Goal: Feedback & Contribution: Contribute content

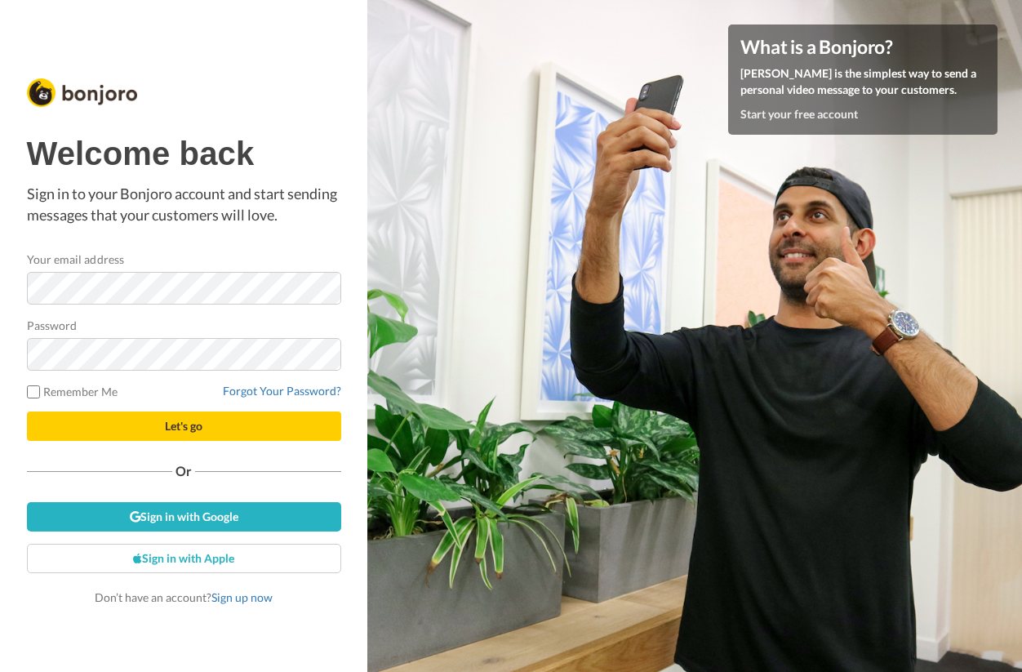
click at [189, 313] on form "Your email address Password Remember Me Forgot Your Password? Let's go" at bounding box center [184, 346] width 314 height 190
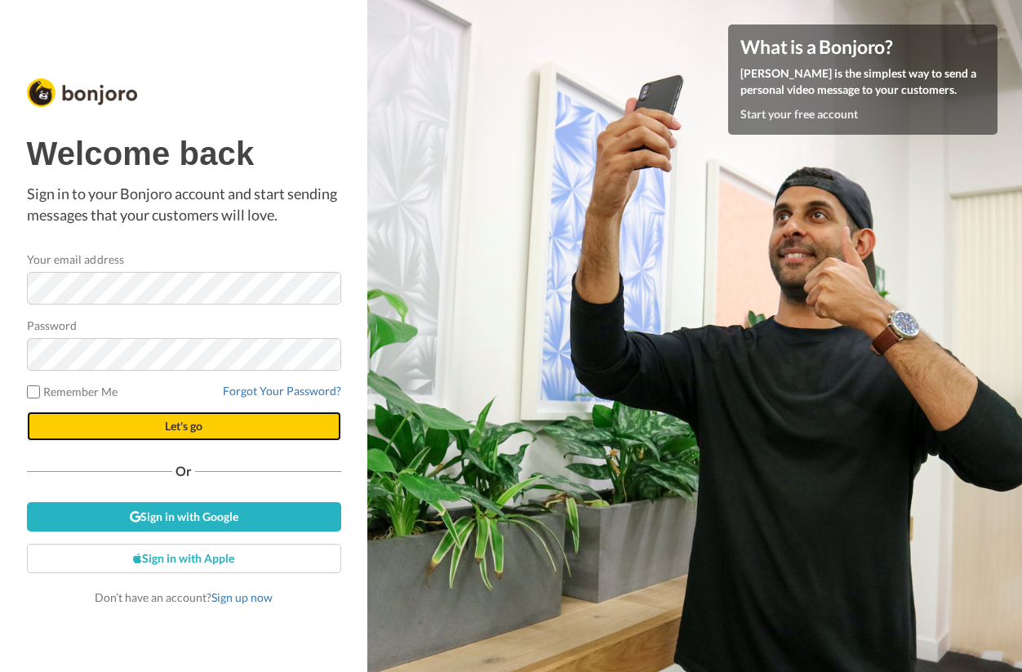
click at [122, 429] on button "Let's go" at bounding box center [184, 426] width 314 height 29
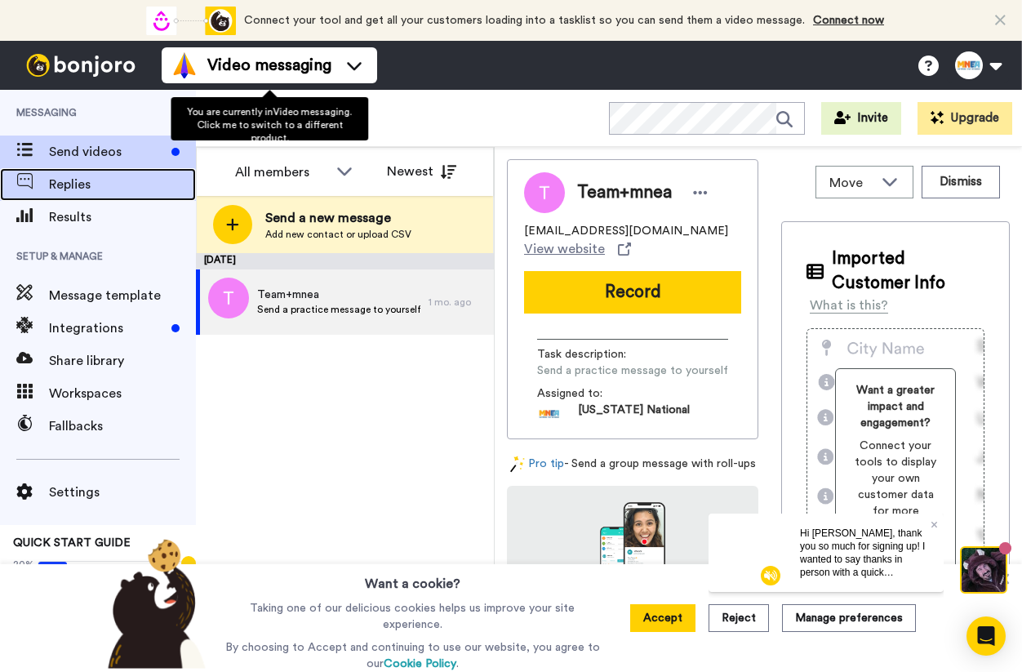
click at [133, 190] on span "Replies" at bounding box center [122, 185] width 147 height 20
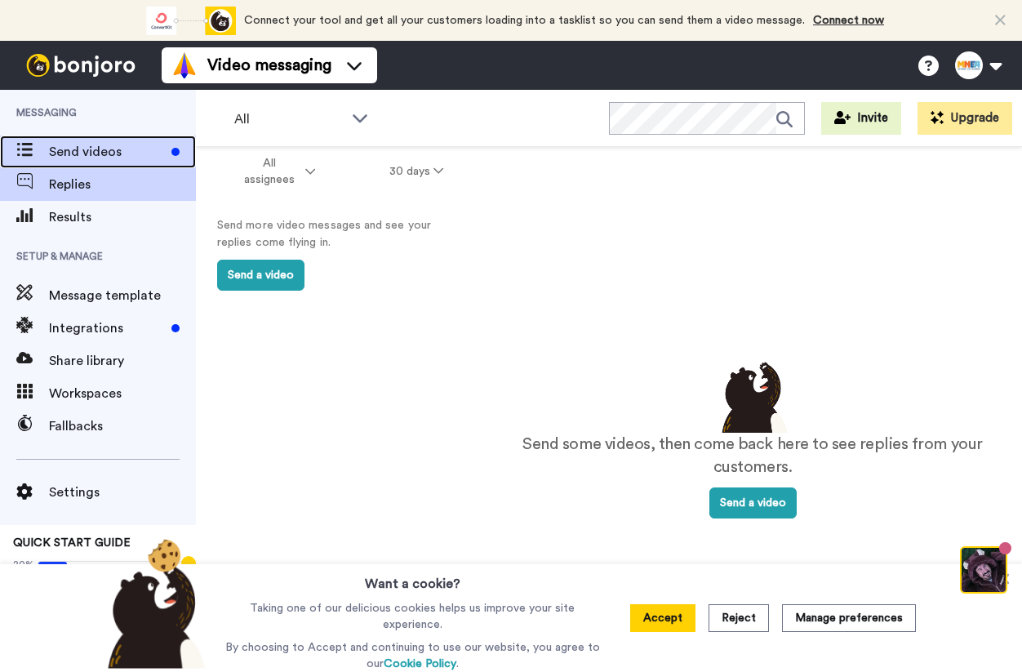
click at [126, 158] on span "Send videos" at bounding box center [107, 152] width 116 height 20
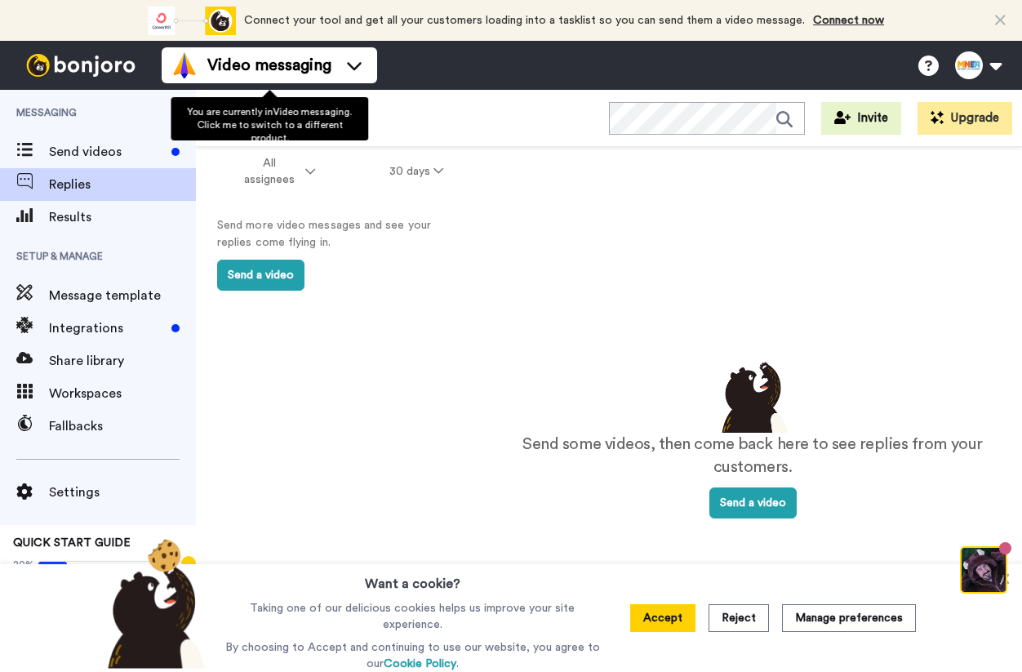
click at [277, 45] on ul "Video messaging" at bounding box center [270, 65] width 216 height 49
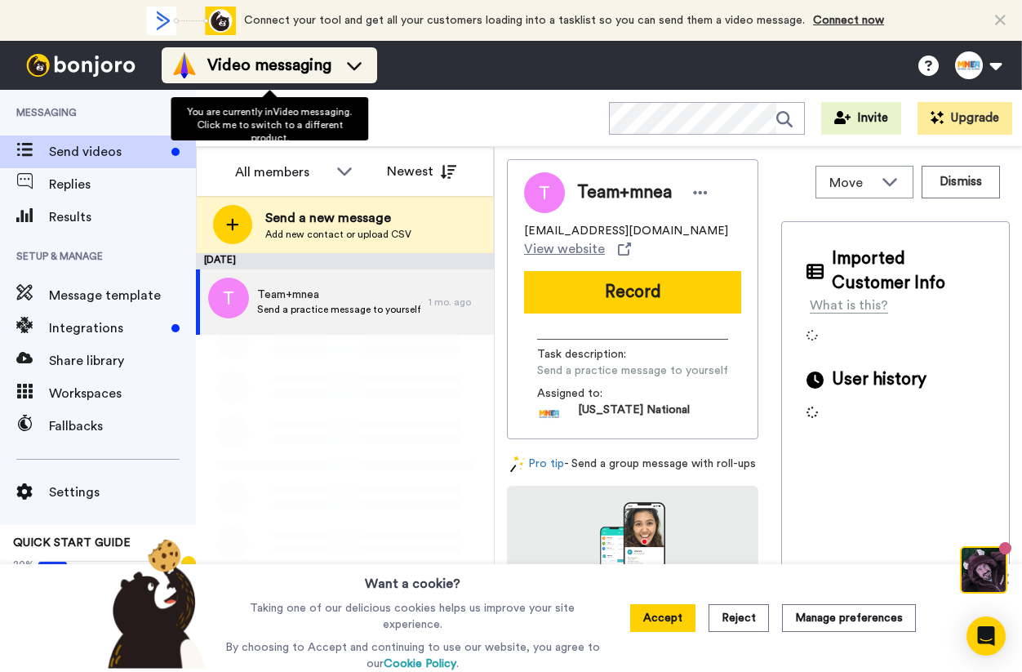
click at [276, 48] on li "Video messaging" at bounding box center [270, 65] width 216 height 36
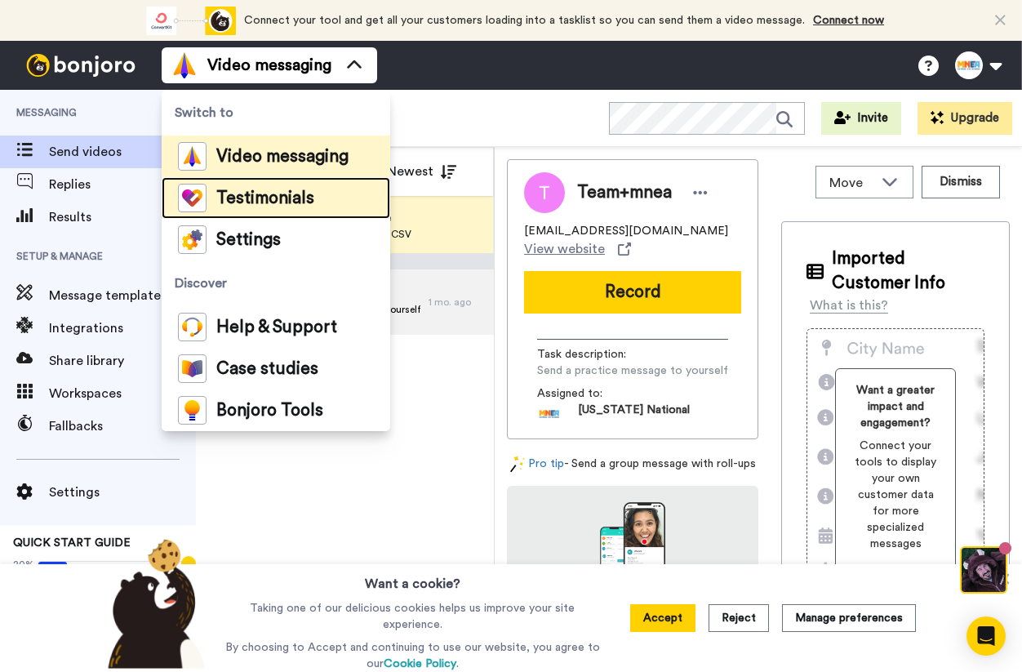
click at [283, 203] on span "Testimonials" at bounding box center [265, 198] width 98 height 16
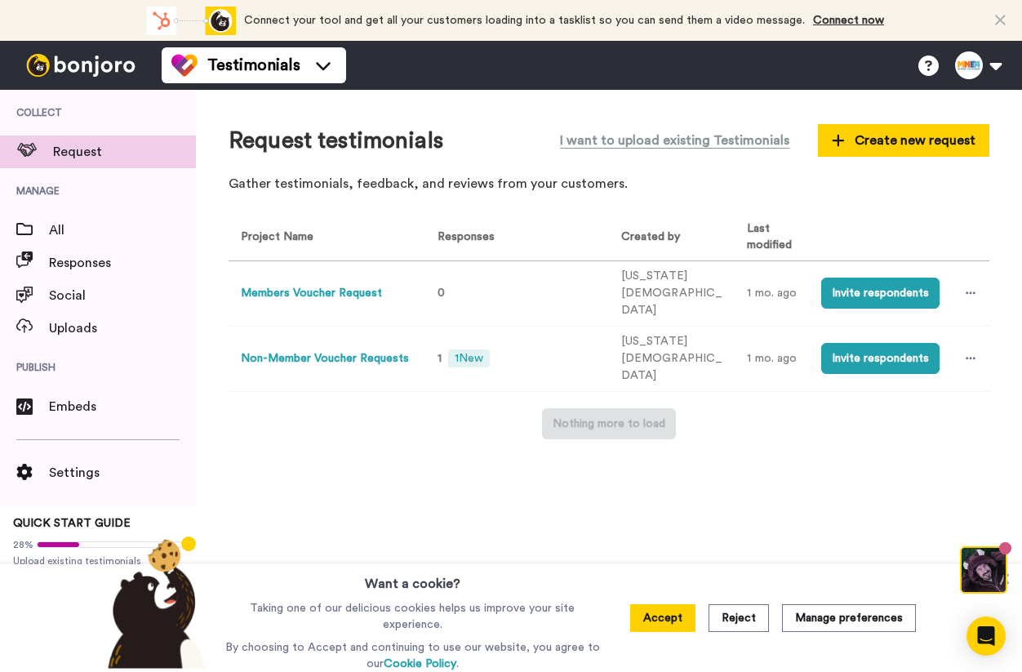
click at [353, 356] on button "Non-Member Voucher Requests" at bounding box center [325, 358] width 168 height 17
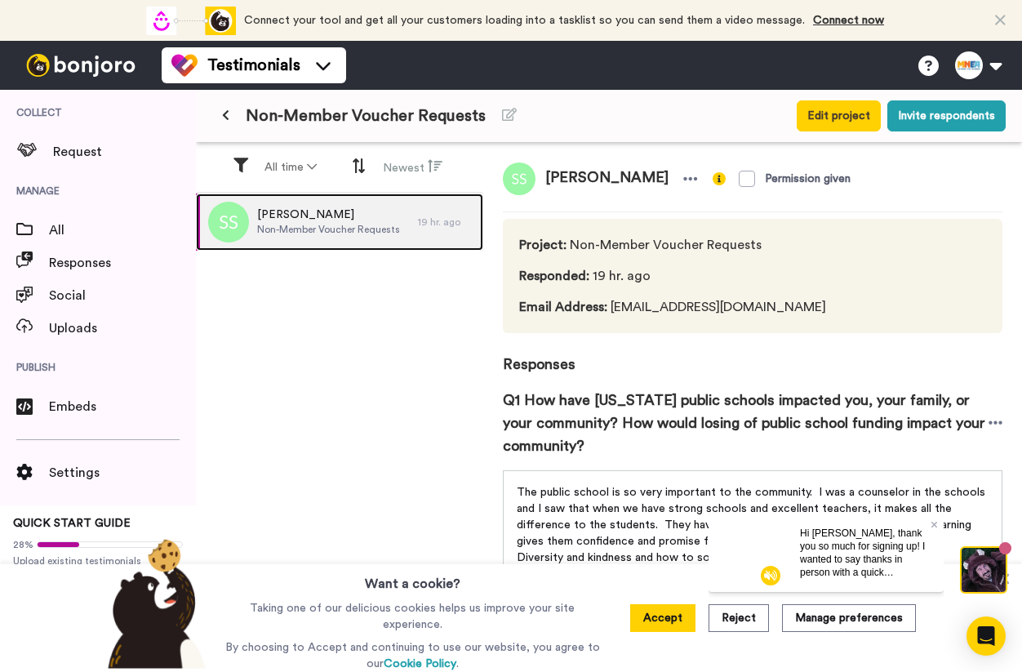
click at [329, 231] on span "Non-Member Voucher Requests" at bounding box center [328, 229] width 143 height 13
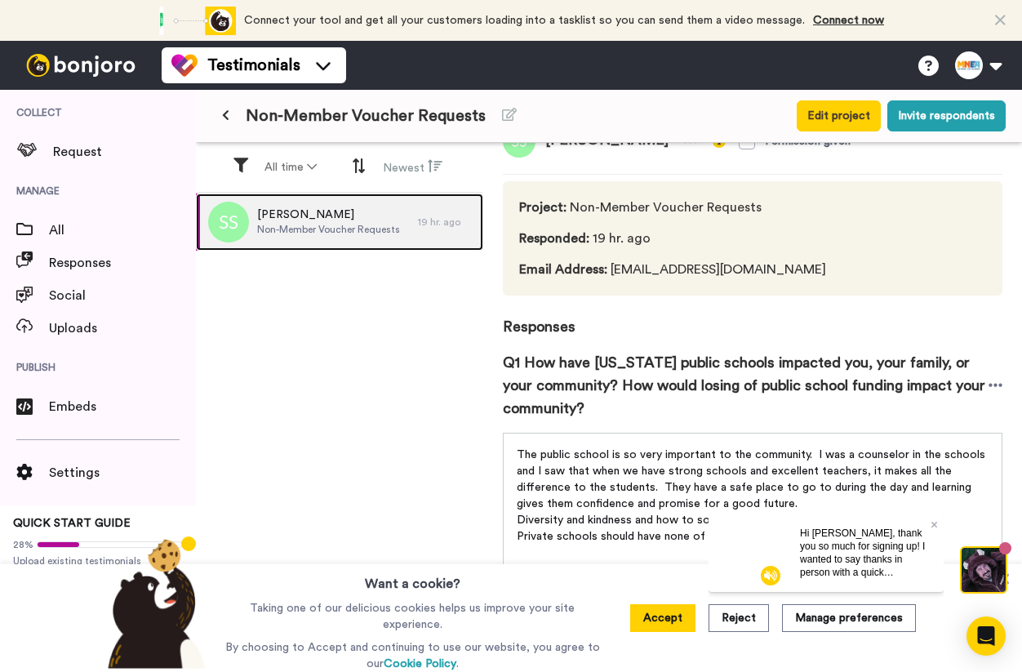
scroll to position [108, 0]
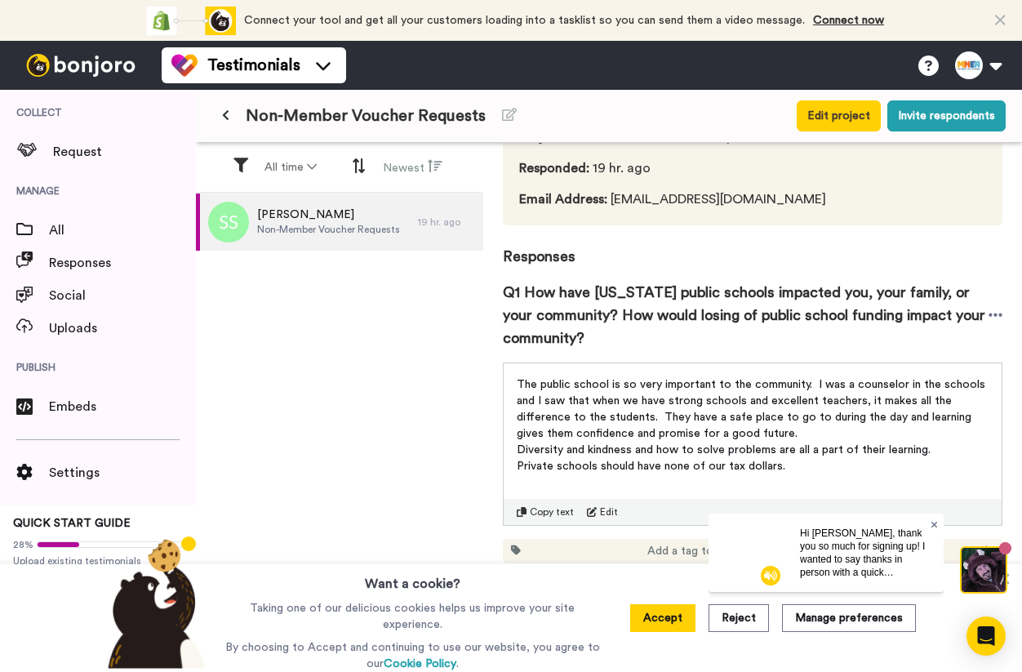
click at [933, 524] on icon at bounding box center [934, 524] width 7 height 7
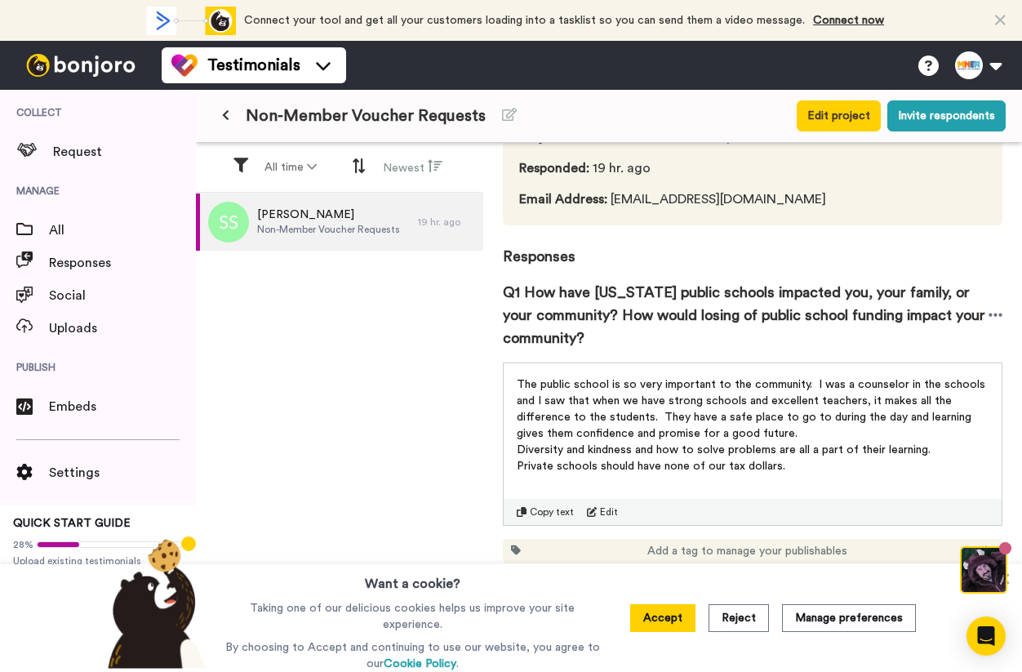
drag, startPoint x: 784, startPoint y: 465, endPoint x: 518, endPoint y: 383, distance: 278.4
click at [518, 383] on div "The public school is so very important to the community. I was a counselor in t…" at bounding box center [753, 433] width 472 height 114
copy div "The public school is so very important to the community. I was a counselor in t…"
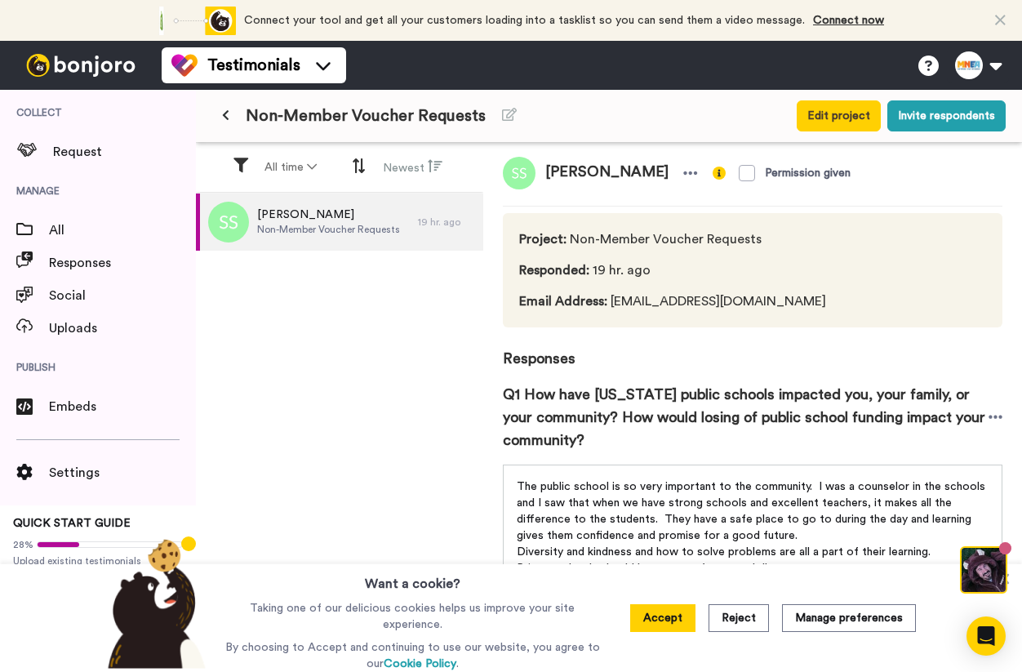
scroll to position [0, 0]
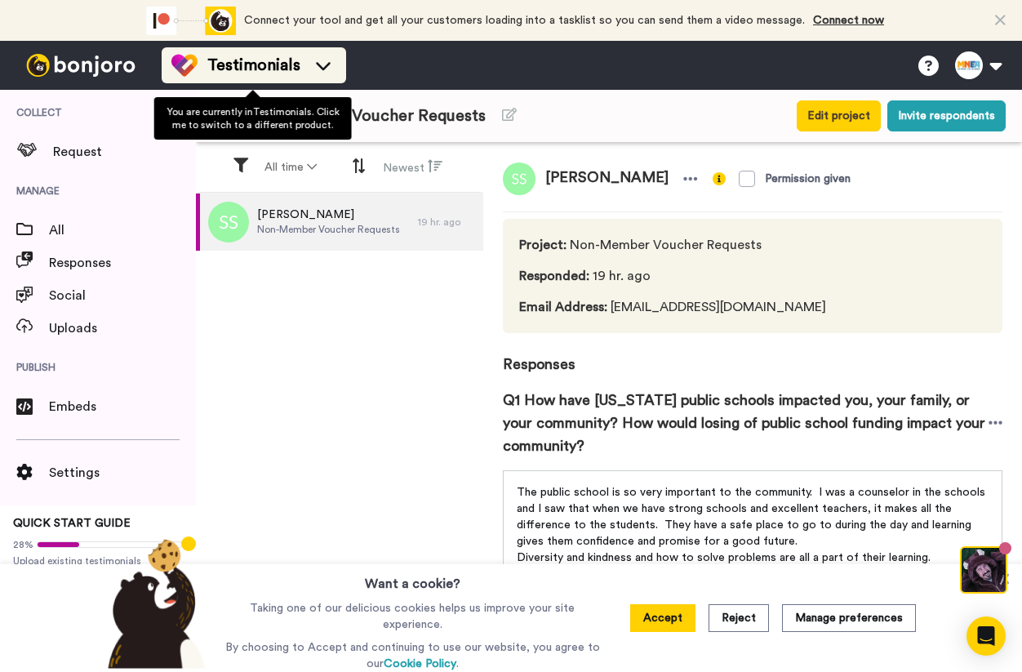
click at [238, 74] on span "Testimonials" at bounding box center [253, 65] width 93 height 23
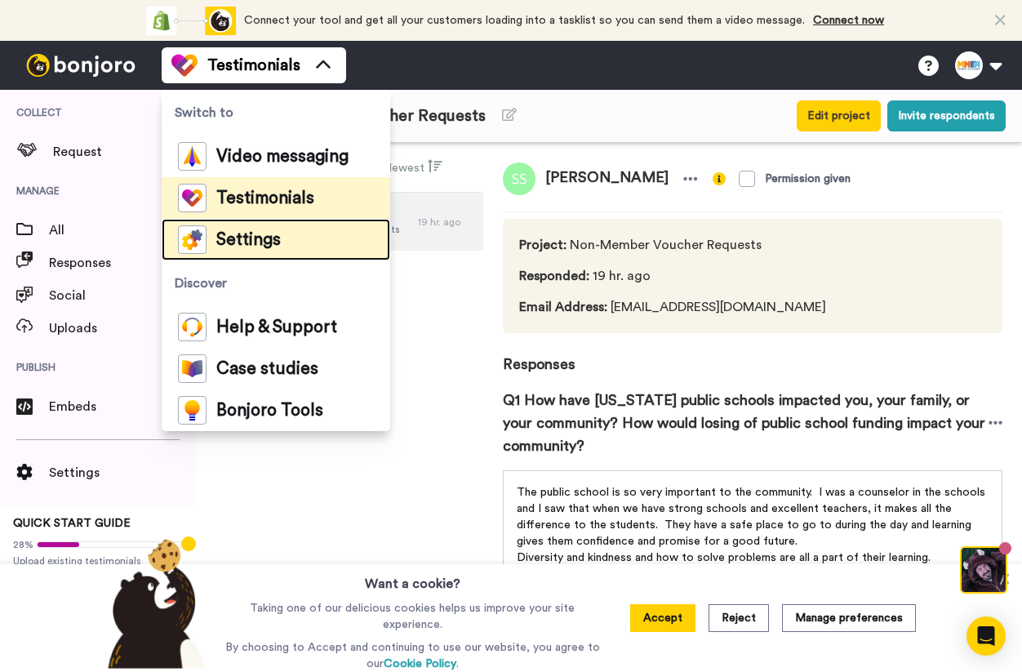
click at [283, 244] on li "Settings" at bounding box center [276, 240] width 229 height 42
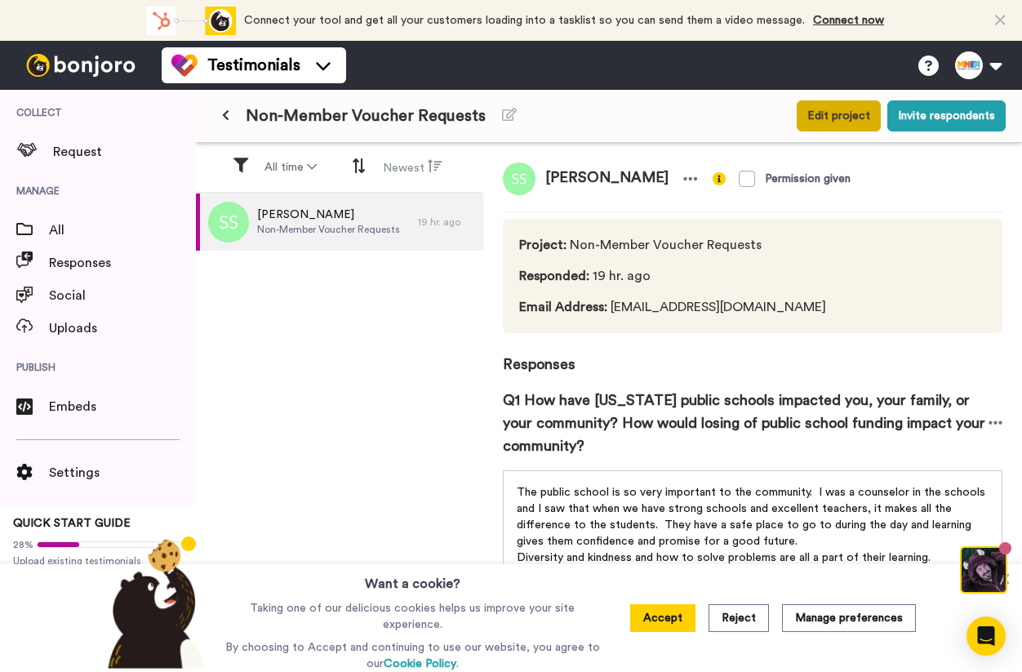
click at [825, 118] on button "Edit project" at bounding box center [839, 115] width 84 height 31
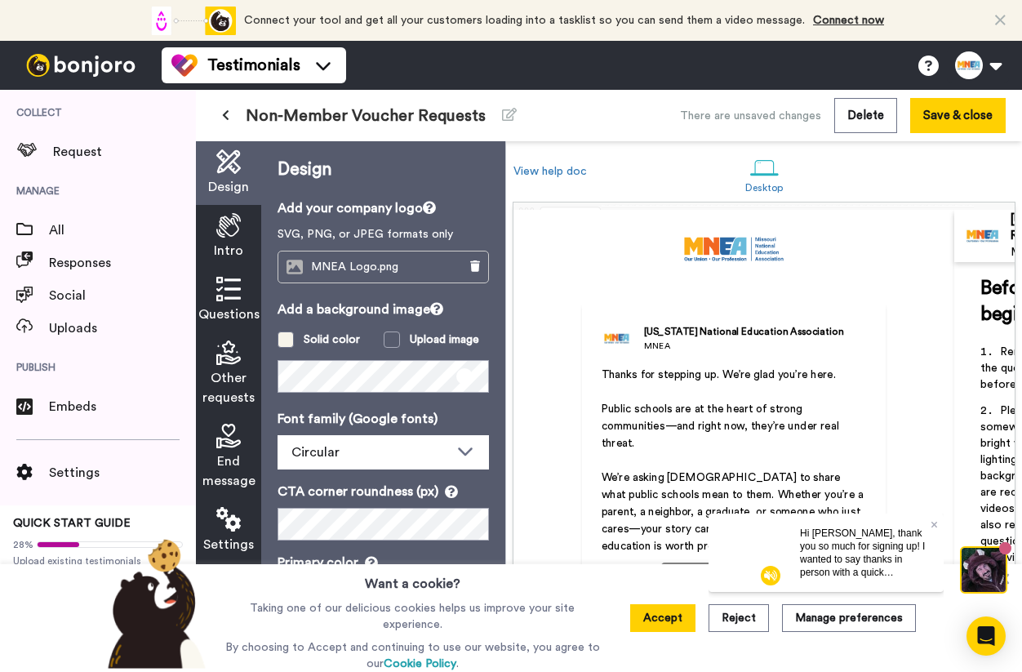
scroll to position [11, 0]
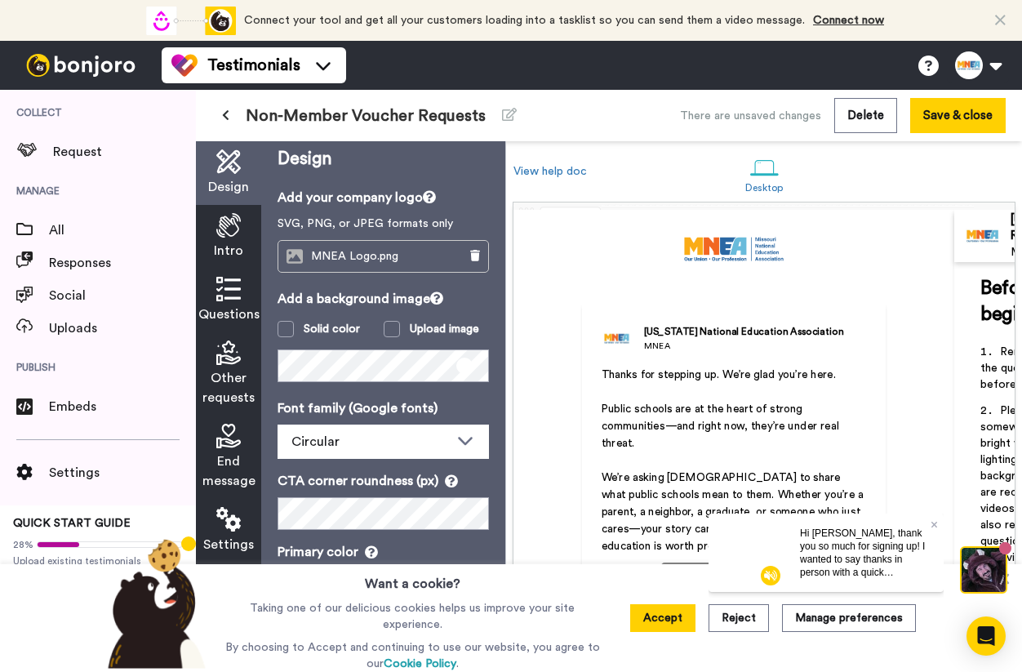
click at [240, 314] on span "Questions" at bounding box center [228, 315] width 61 height 20
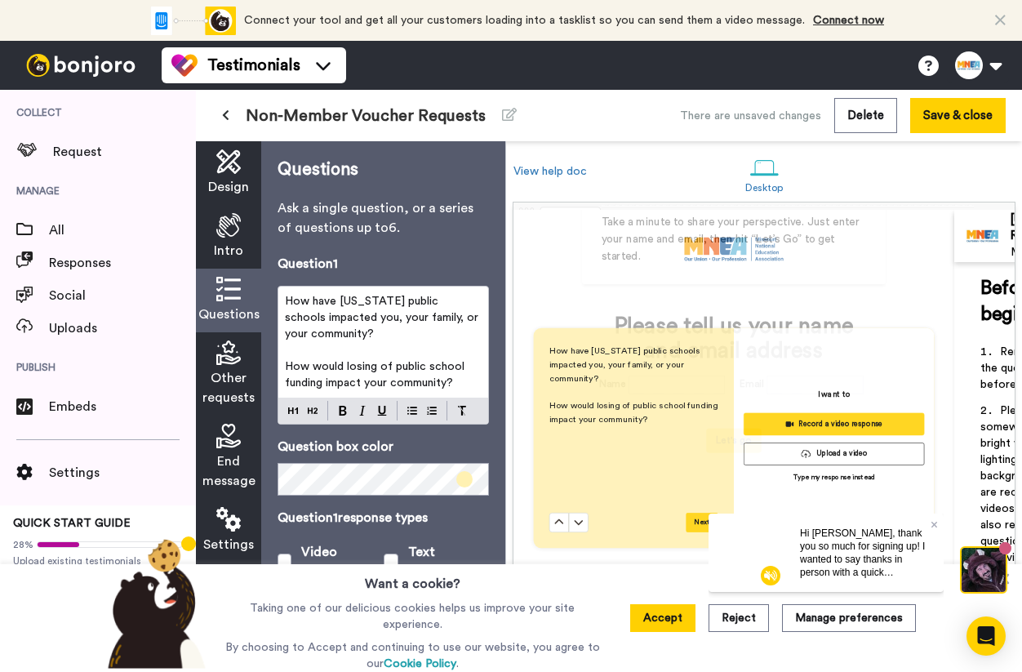
scroll to position [19, 0]
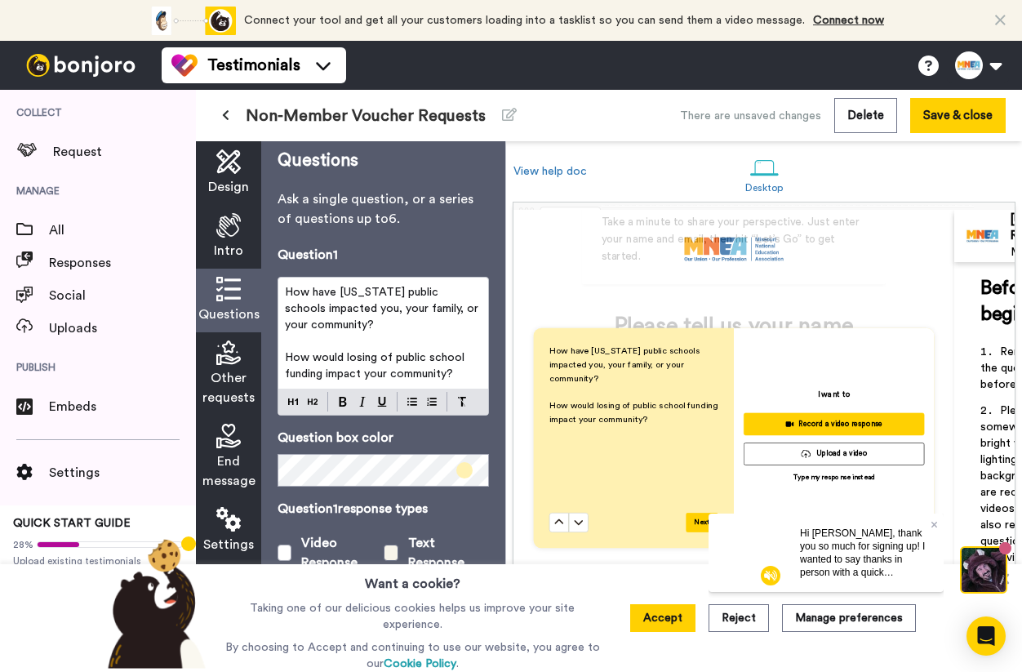
click at [398, 545] on span at bounding box center [392, 553] width 16 height 16
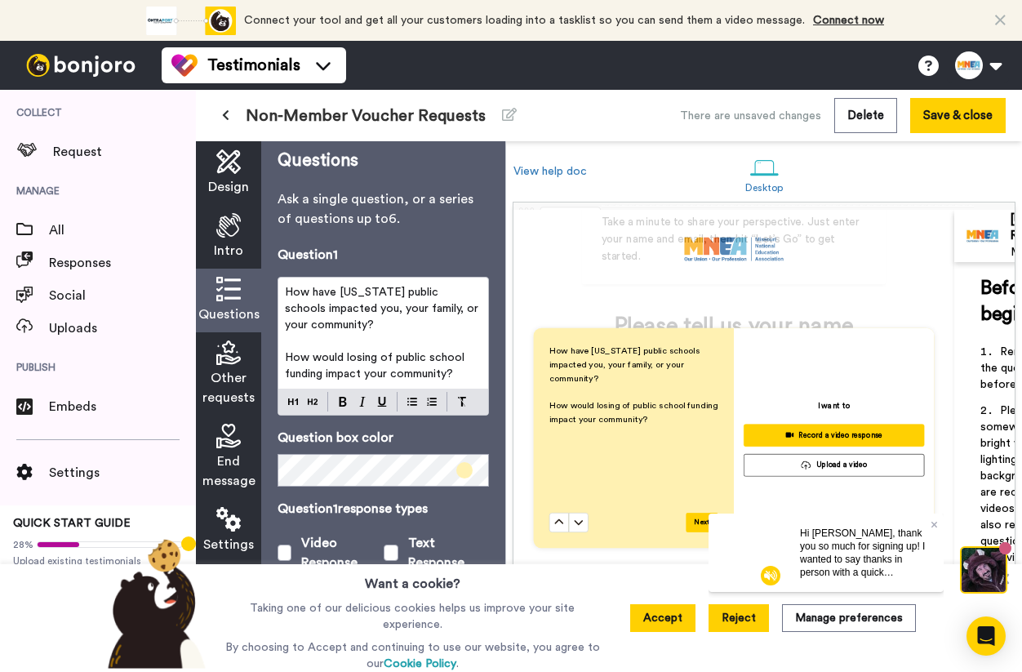
click at [754, 628] on button "Reject" at bounding box center [739, 618] width 60 height 28
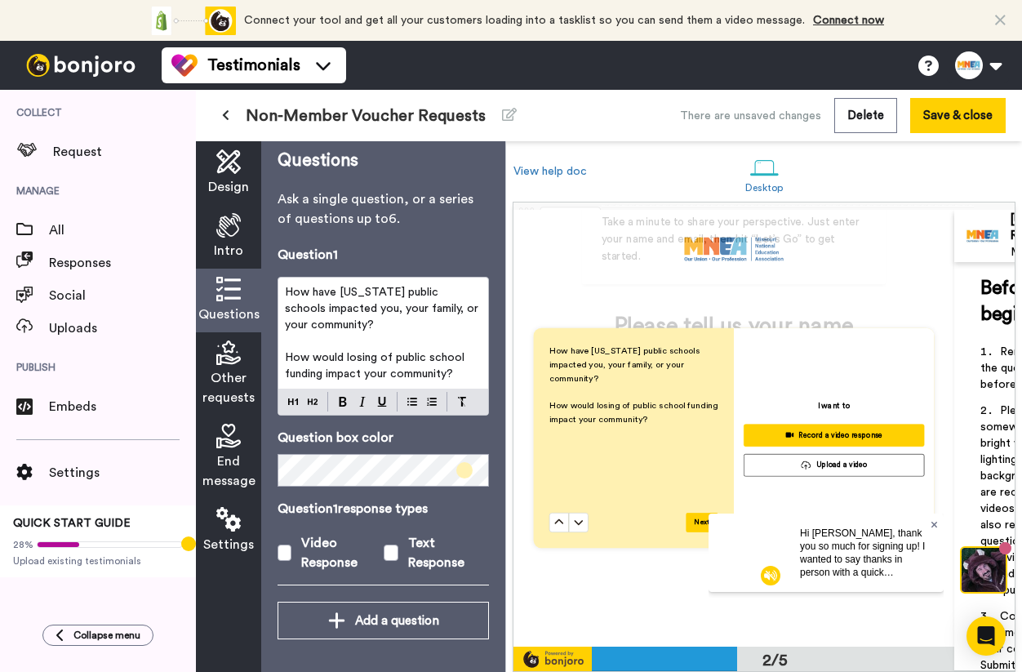
click at [932, 523] on icon at bounding box center [935, 524] width 7 height 10
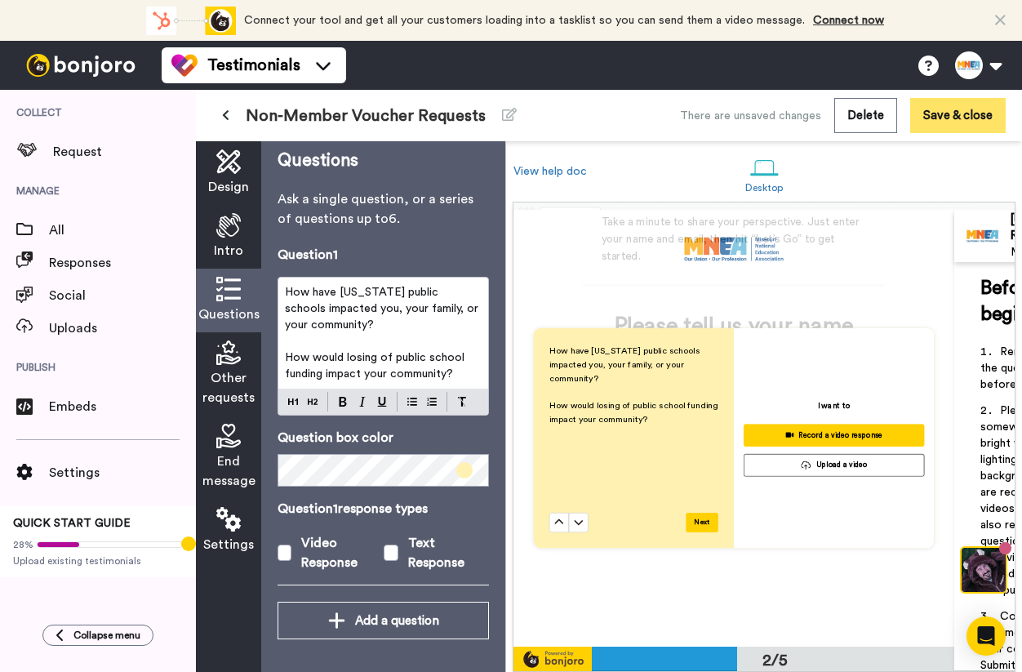
click at [952, 116] on button "Save & close" at bounding box center [958, 115] width 96 height 35
